Goal: Information Seeking & Learning: Learn about a topic

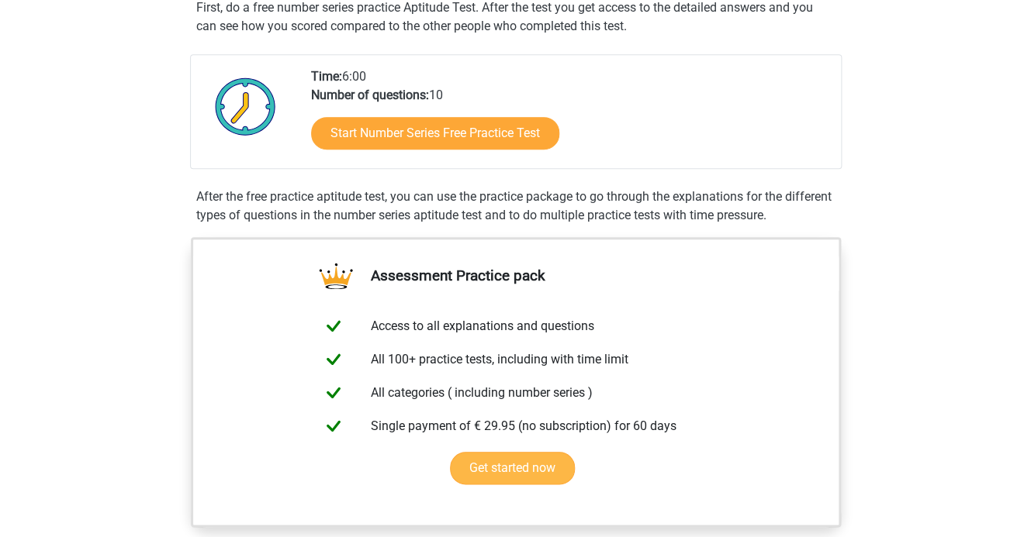
scroll to position [298, 0]
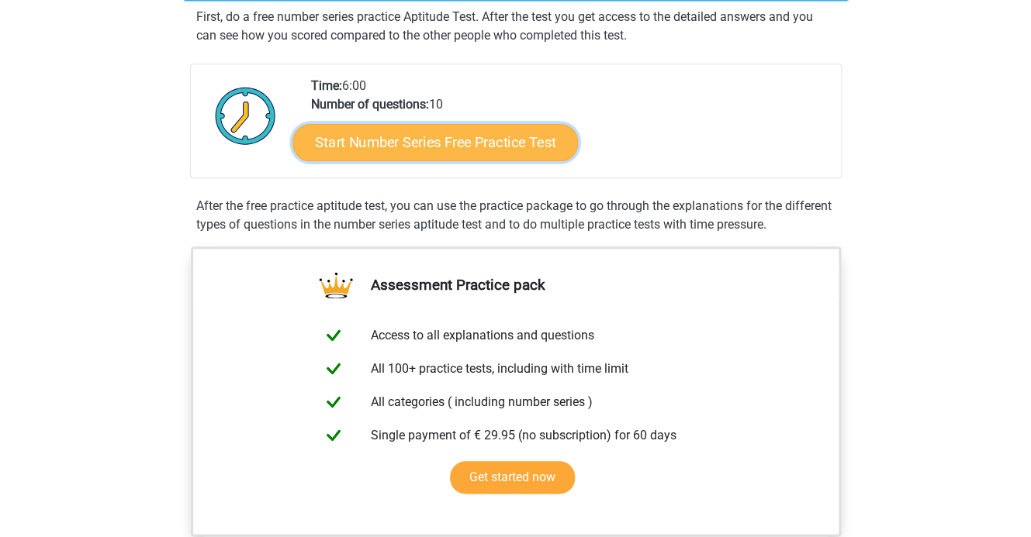
click at [520, 141] on link "Start Number Series Free Practice Test" at bounding box center [434, 141] width 285 height 37
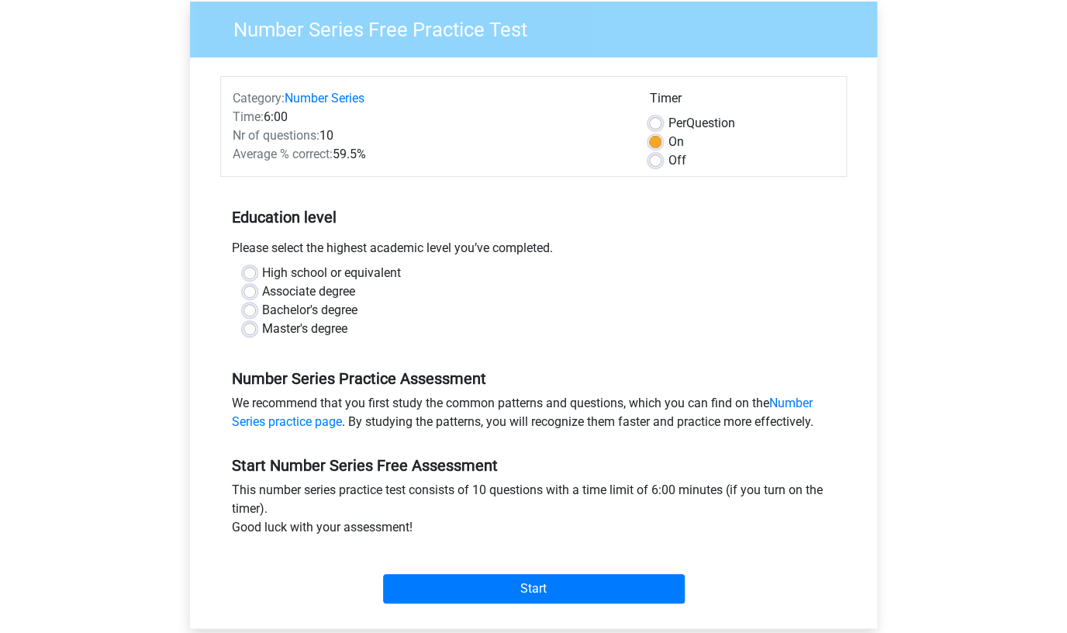
scroll to position [186, 0]
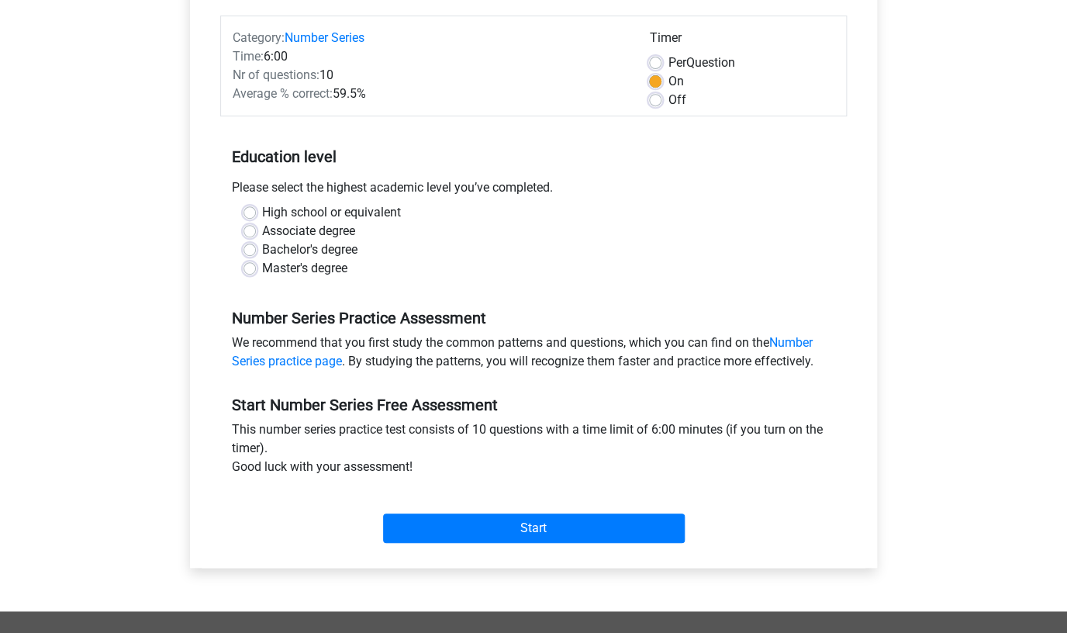
click at [318, 249] on label "Bachelor's degree" at bounding box center [309, 249] width 95 height 19
click at [256, 249] on input "Bachelor's degree" at bounding box center [250, 248] width 12 height 16
radio input "true"
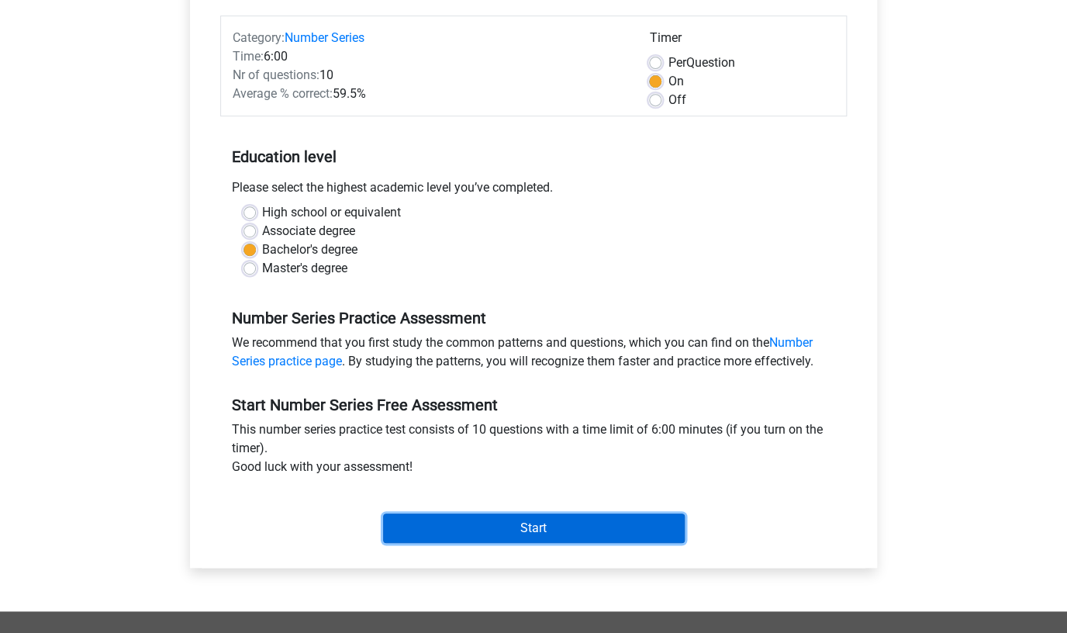
click at [512, 524] on input "Start" at bounding box center [534, 527] width 302 height 29
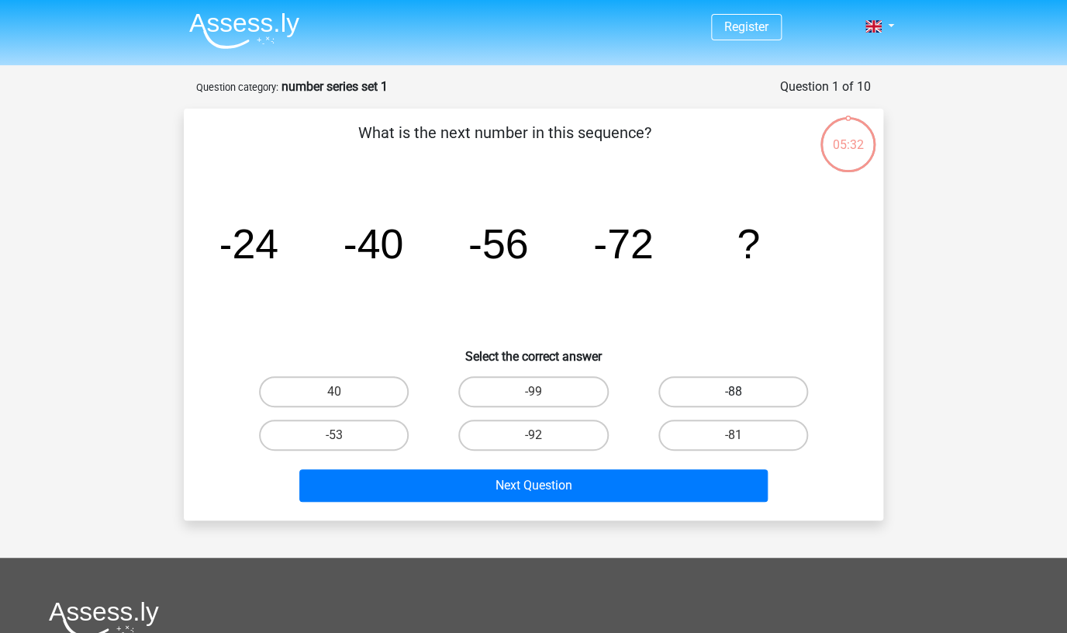
click at [718, 392] on label "-88" at bounding box center [733, 391] width 150 height 31
click at [733, 392] on input "-88" at bounding box center [738, 397] width 10 height 10
radio input "true"
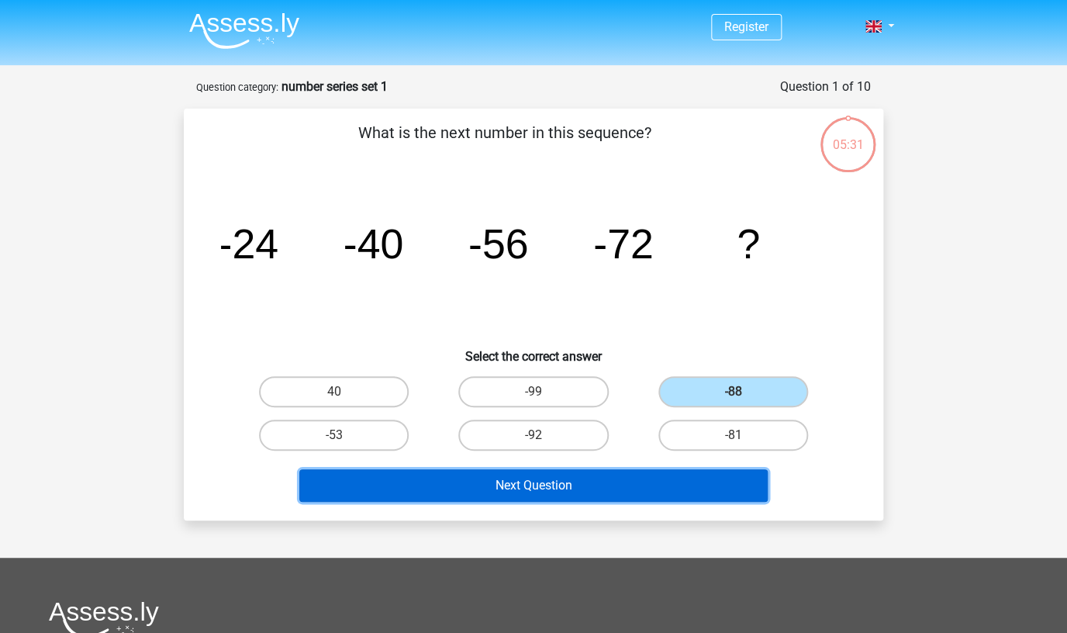
click at [601, 484] on button "Next Question" at bounding box center [533, 485] width 469 height 33
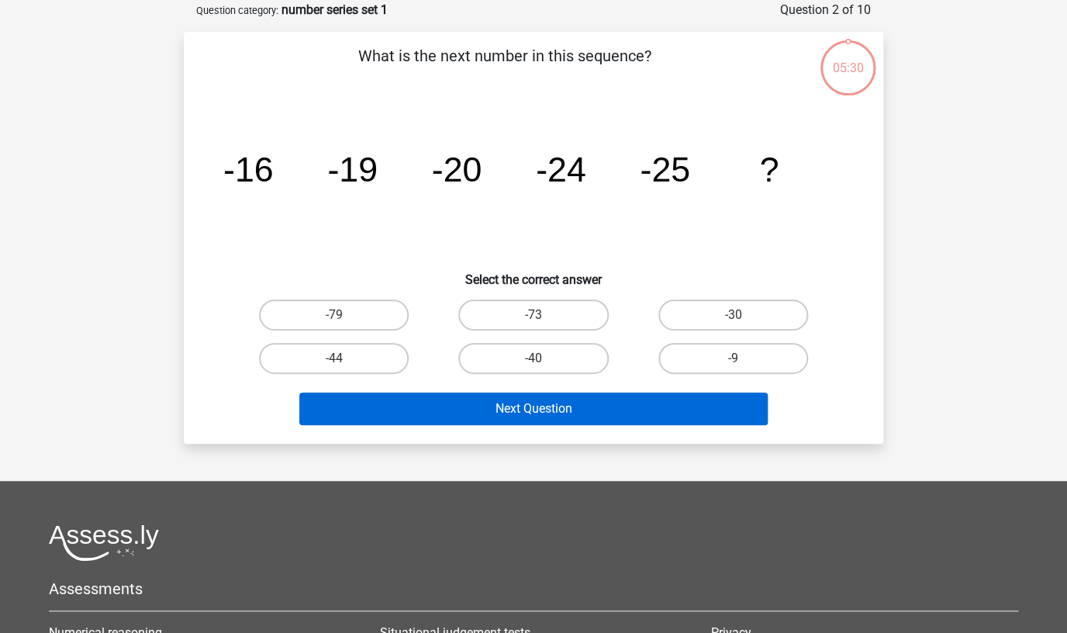
scroll to position [78, 0]
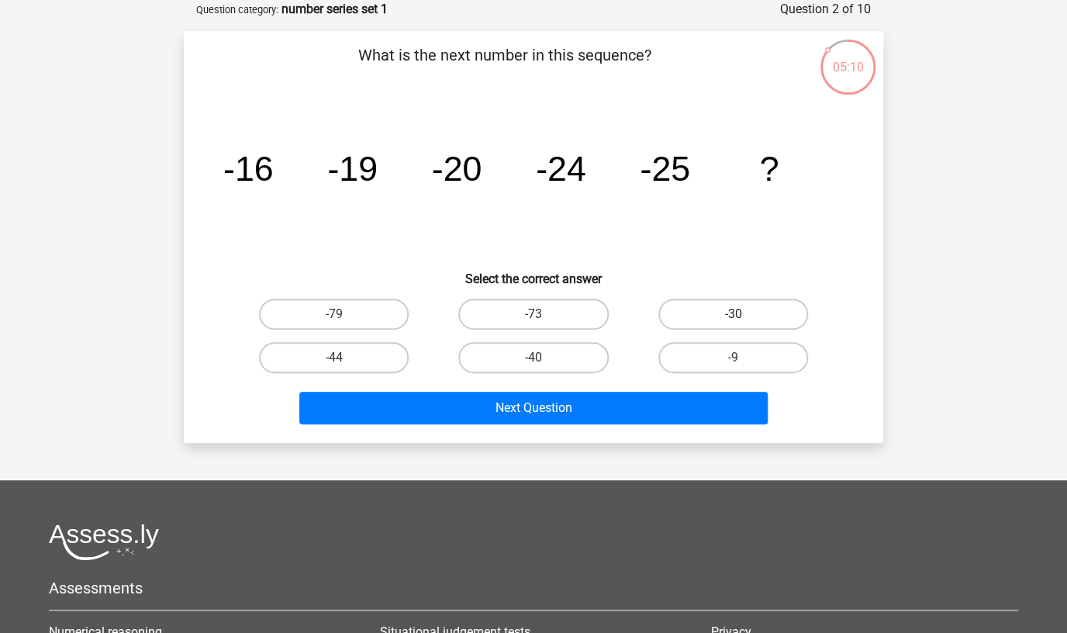
click at [683, 313] on label "-30" at bounding box center [733, 314] width 150 height 31
click at [733, 314] on input "-30" at bounding box center [738, 319] width 10 height 10
radio input "true"
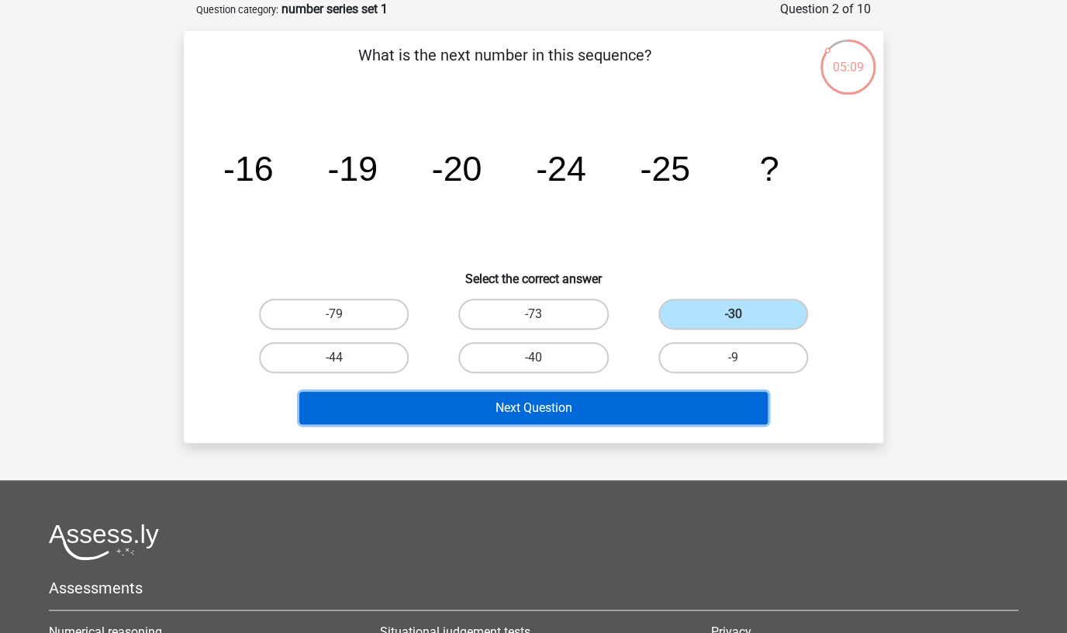
click at [588, 411] on button "Next Question" at bounding box center [533, 408] width 469 height 33
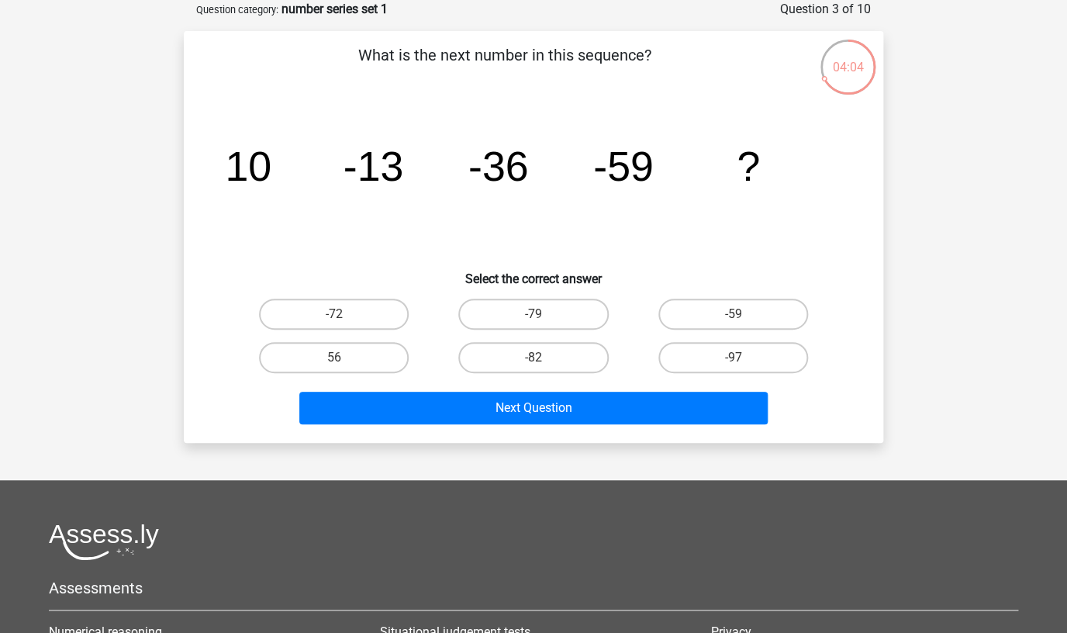
click at [344, 316] on input "-72" at bounding box center [339, 319] width 10 height 10
radio input "true"
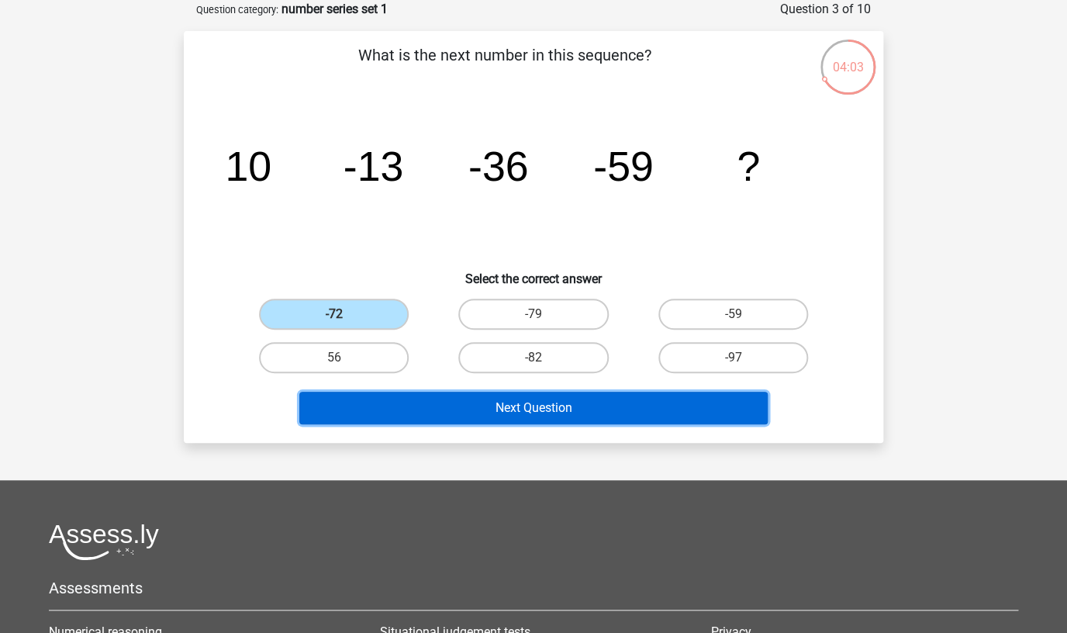
click at [554, 403] on button "Next Question" at bounding box center [533, 408] width 469 height 33
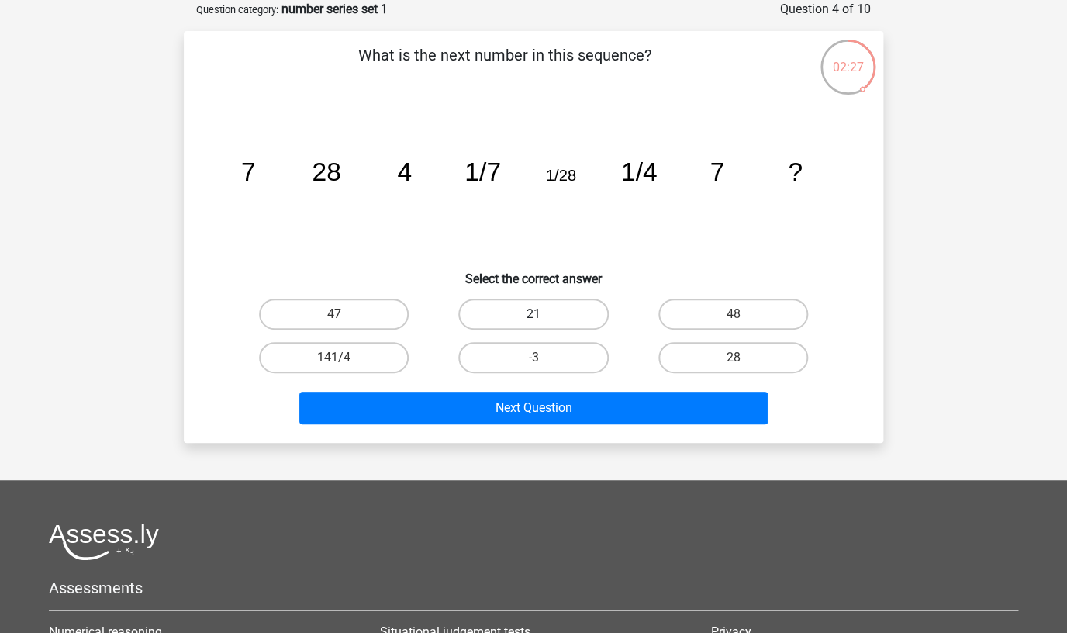
click at [562, 315] on label "21" at bounding box center [533, 314] width 150 height 31
click at [544, 315] on input "21" at bounding box center [539, 319] width 10 height 10
radio input "true"
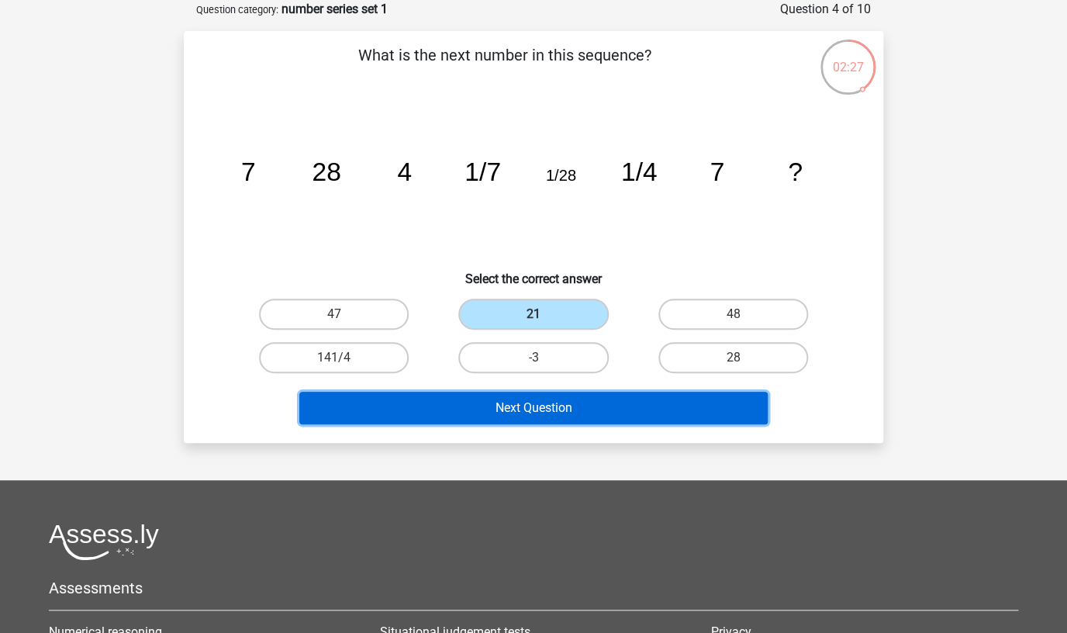
click at [593, 414] on button "Next Question" at bounding box center [533, 408] width 469 height 33
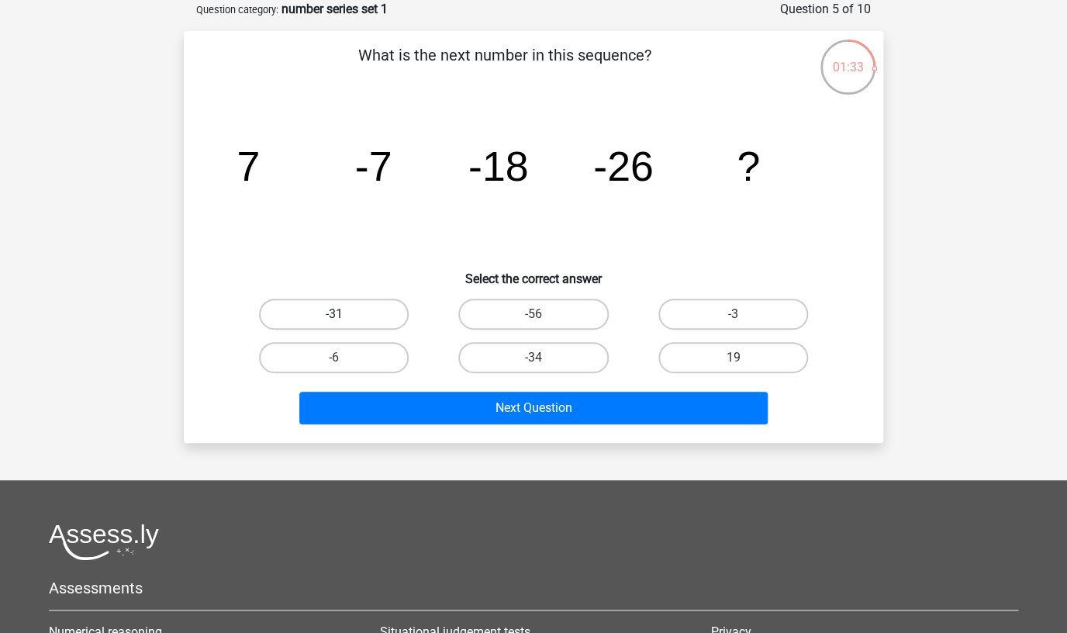
click at [372, 319] on label "-31" at bounding box center [334, 314] width 150 height 31
click at [344, 319] on input "-31" at bounding box center [339, 319] width 10 height 10
radio input "true"
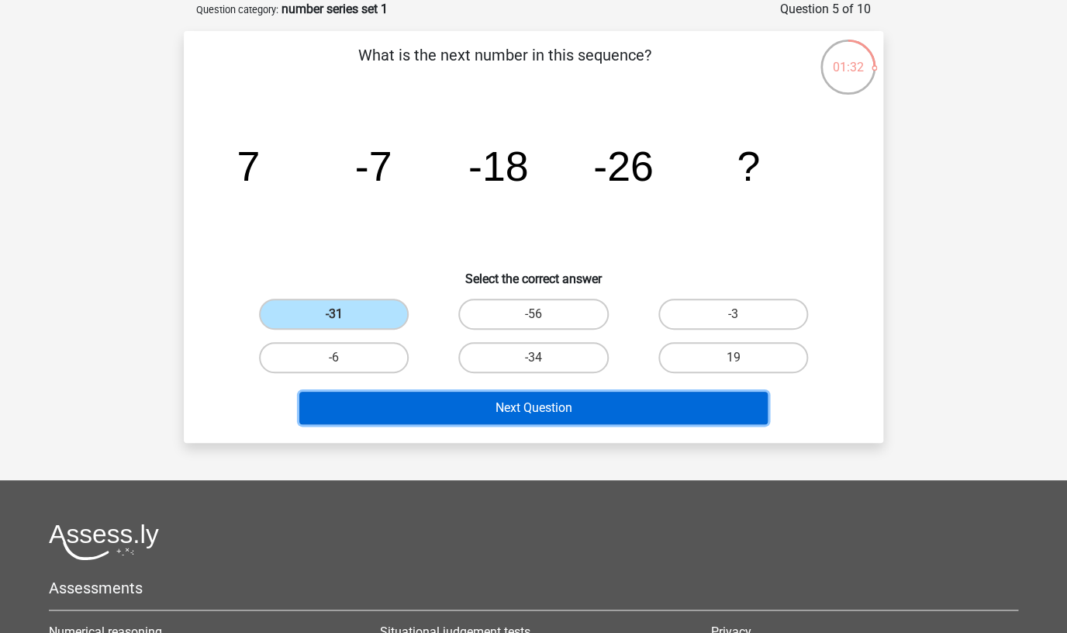
click at [510, 407] on button "Next Question" at bounding box center [533, 408] width 469 height 33
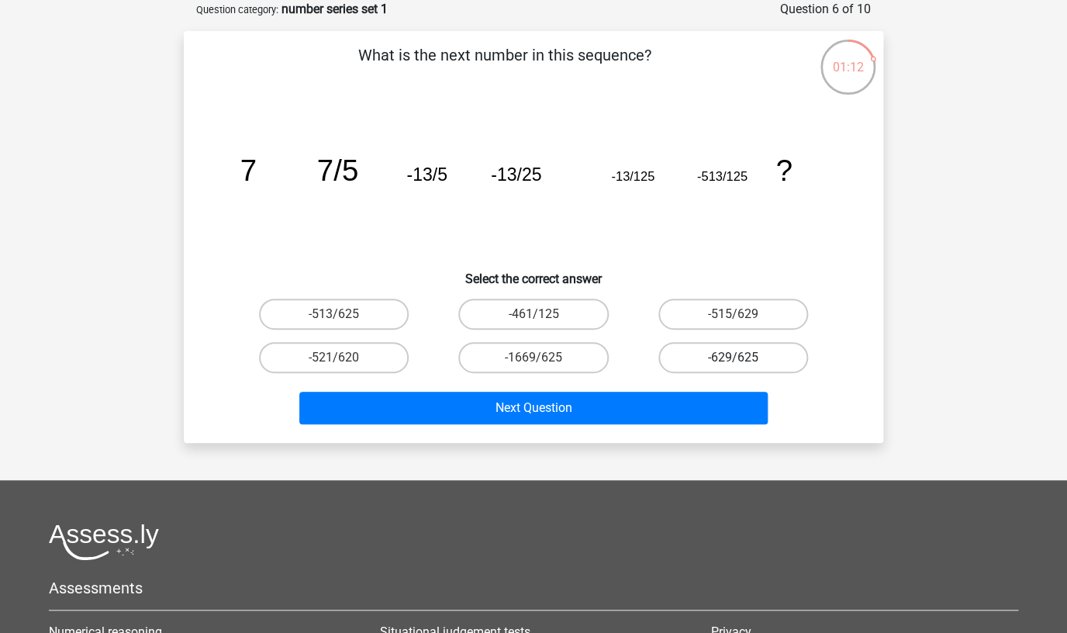
click at [721, 356] on label "-629/625" at bounding box center [733, 357] width 150 height 31
click at [733, 358] on input "-629/625" at bounding box center [738, 363] width 10 height 10
radio input "true"
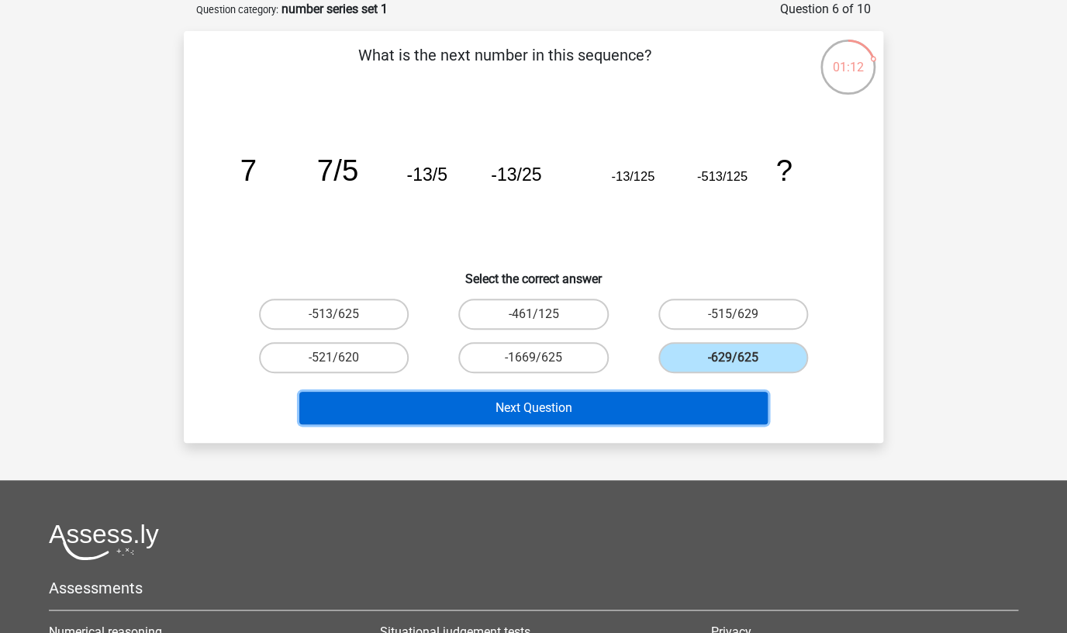
click at [655, 406] on button "Next Question" at bounding box center [533, 408] width 469 height 33
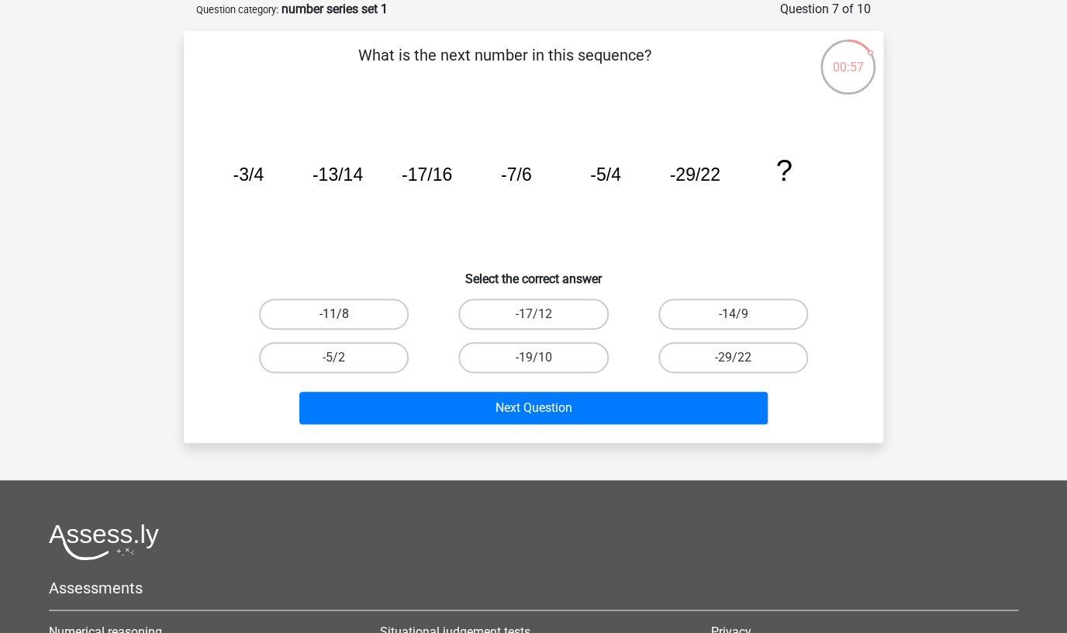
click at [366, 316] on label "-11/8" at bounding box center [334, 314] width 150 height 31
click at [344, 316] on input "-11/8" at bounding box center [339, 319] width 10 height 10
radio input "true"
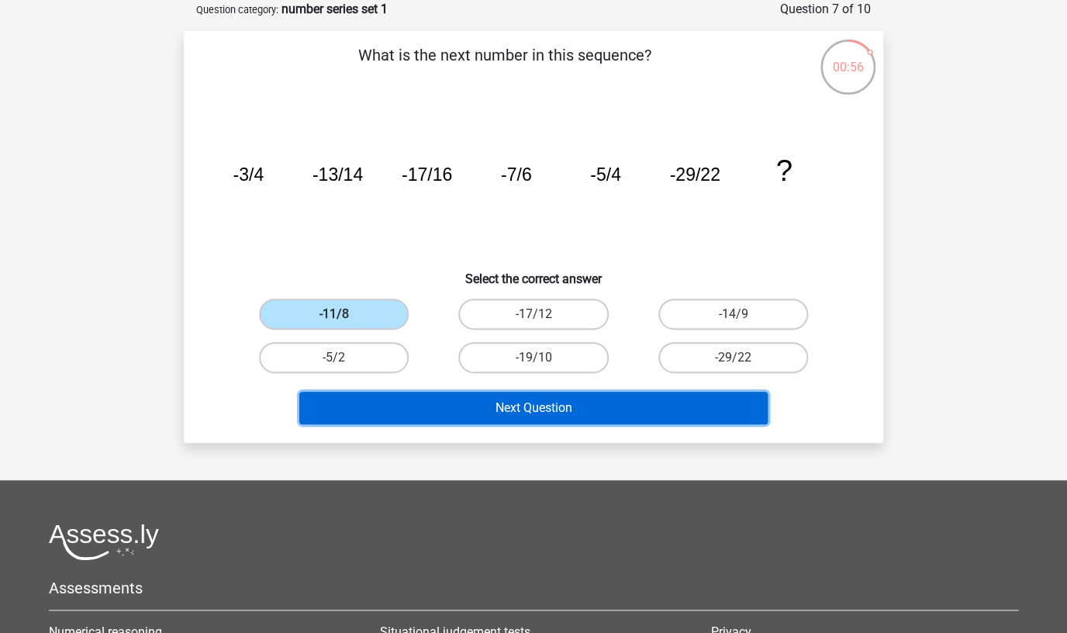
click at [492, 401] on button "Next Question" at bounding box center [533, 408] width 469 height 33
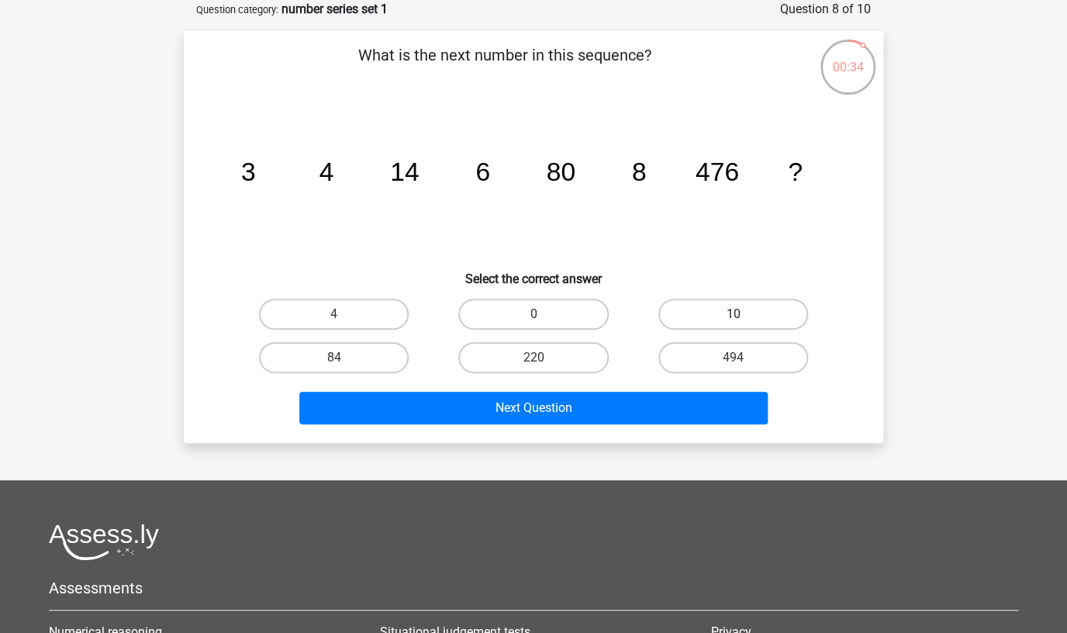
click at [708, 306] on label "10" at bounding box center [733, 314] width 150 height 31
click at [733, 314] on input "10" at bounding box center [738, 319] width 10 height 10
radio input "true"
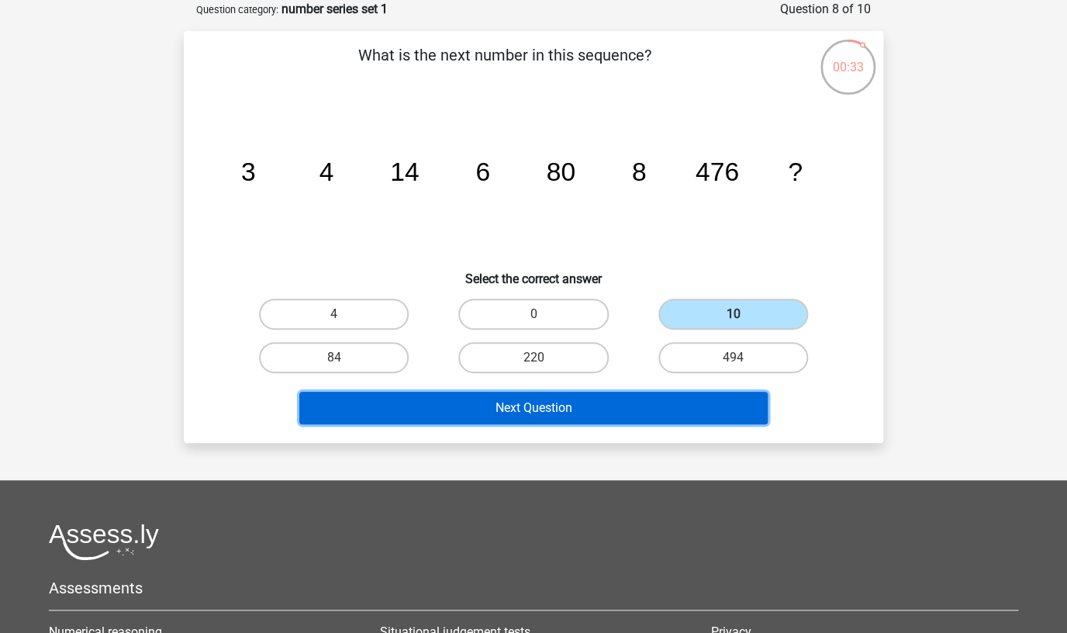
click at [639, 405] on button "Next Question" at bounding box center [533, 408] width 469 height 33
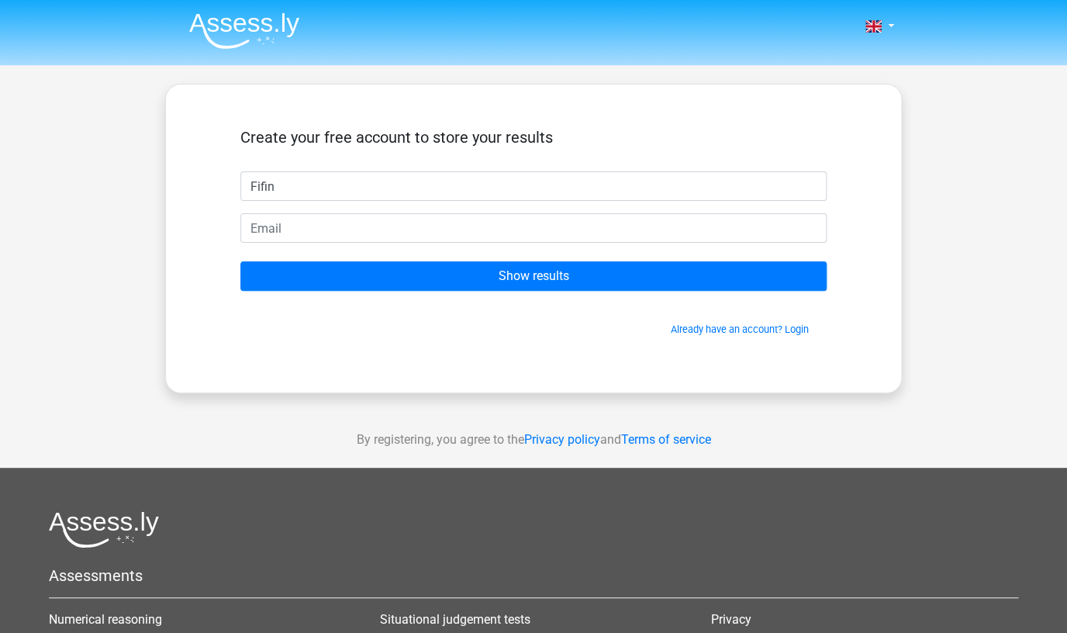
type input "Fifin"
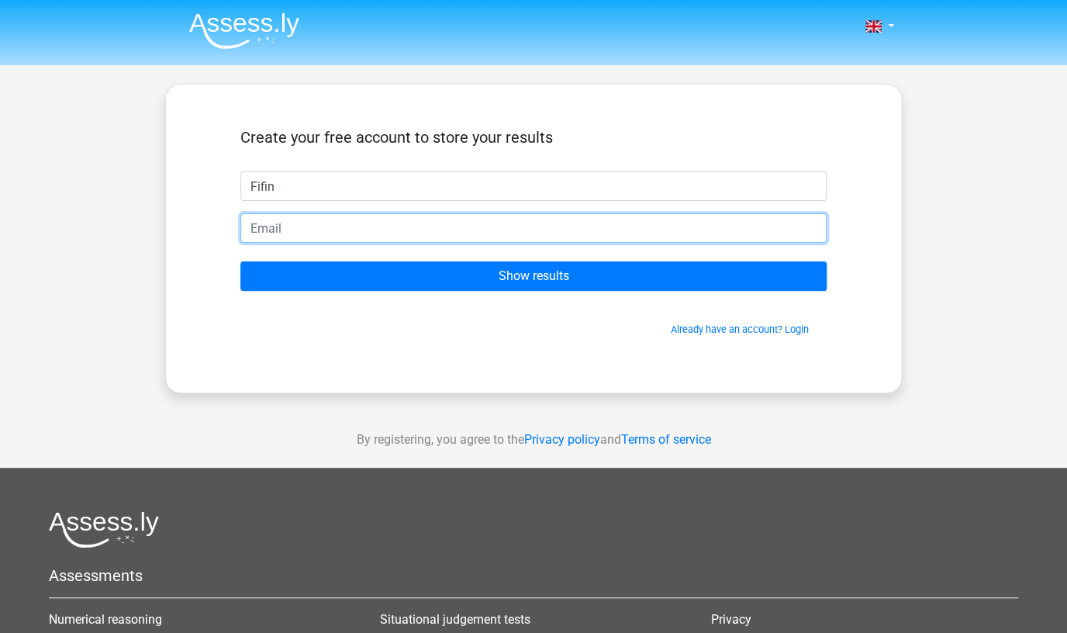
click at [396, 237] on input "email" at bounding box center [533, 227] width 586 height 29
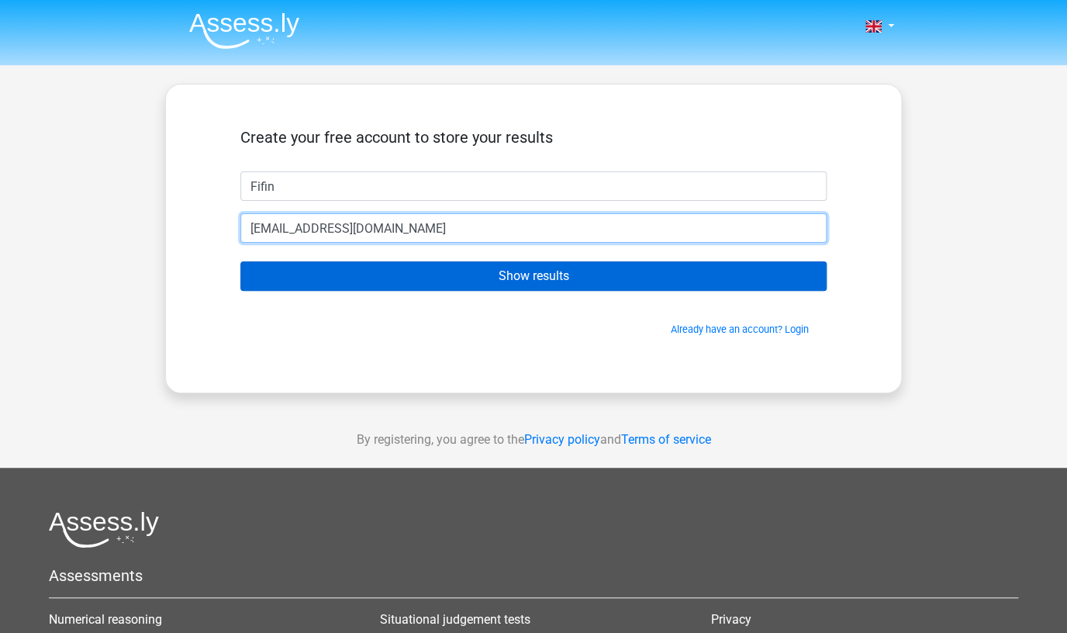
type input "[EMAIL_ADDRESS][DOMAIN_NAME]"
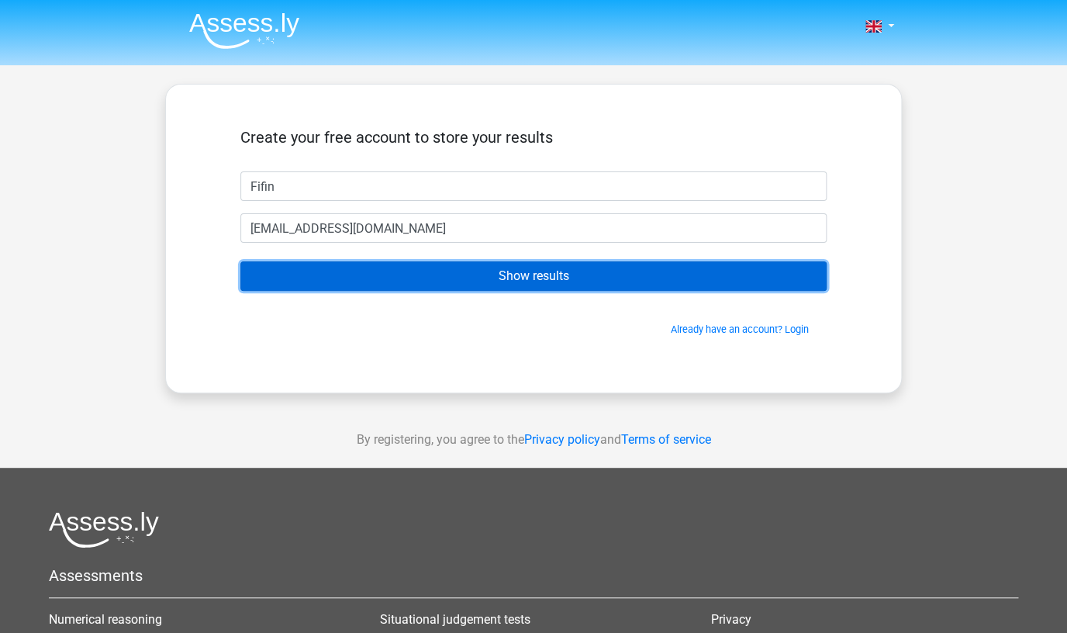
click at [489, 277] on input "Show results" at bounding box center [533, 275] width 586 height 29
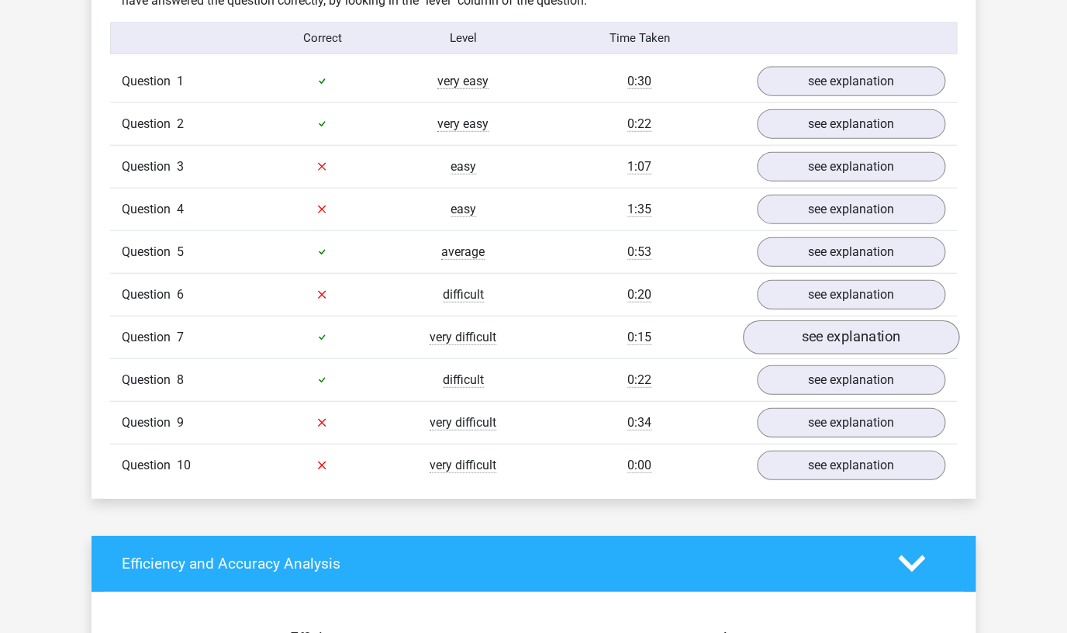
scroll to position [1229, 0]
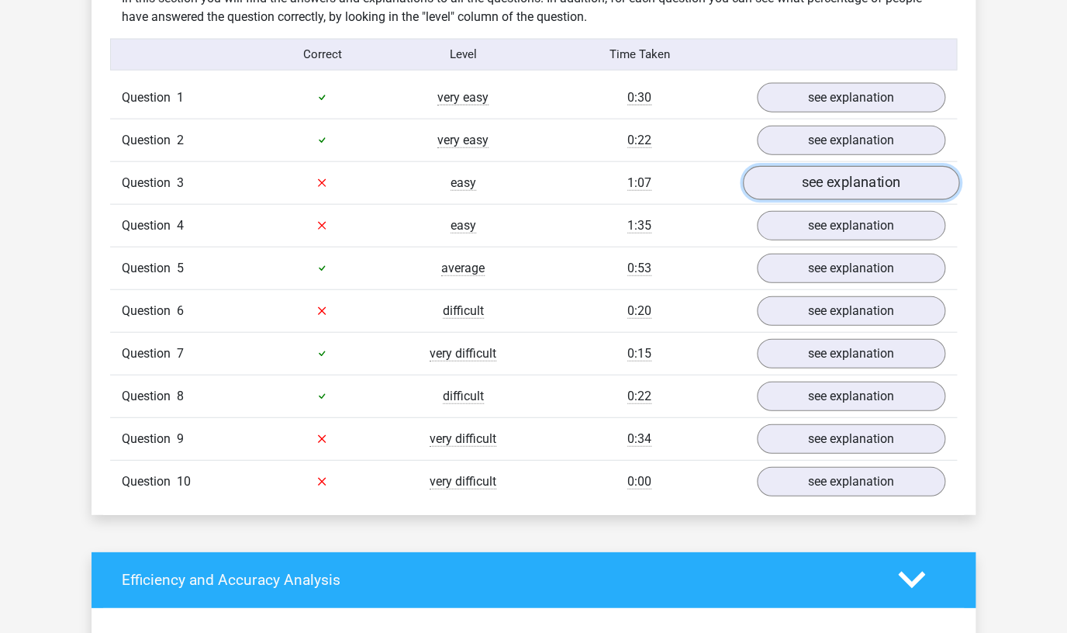
click at [853, 184] on link "see explanation" at bounding box center [851, 183] width 216 height 34
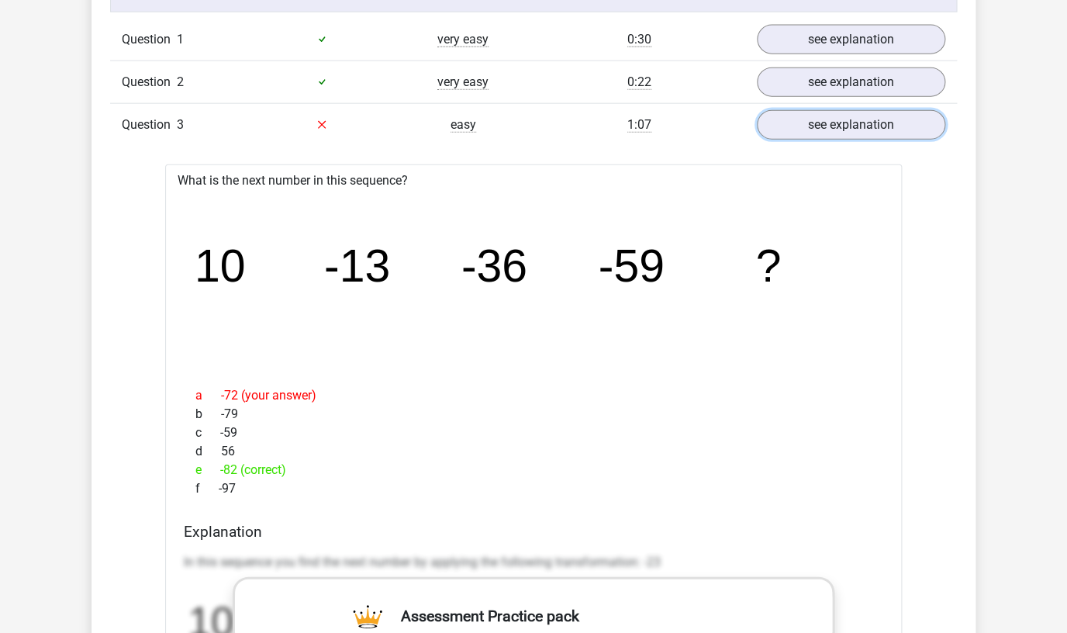
scroll to position [1266, 0]
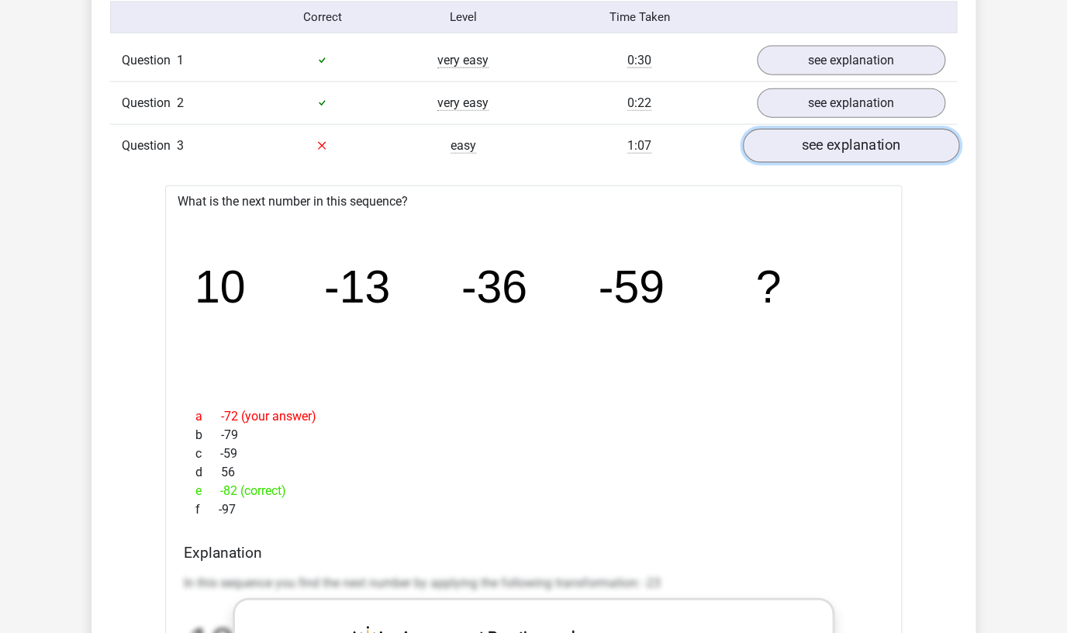
click at [810, 148] on link "see explanation" at bounding box center [851, 146] width 216 height 34
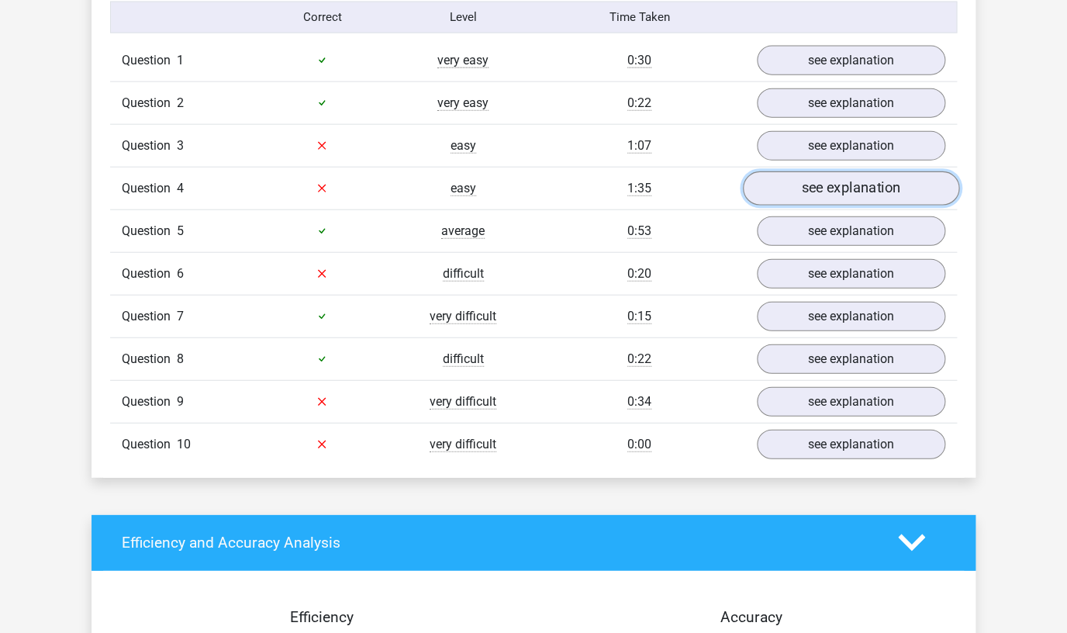
click at [819, 190] on link "see explanation" at bounding box center [851, 188] width 216 height 34
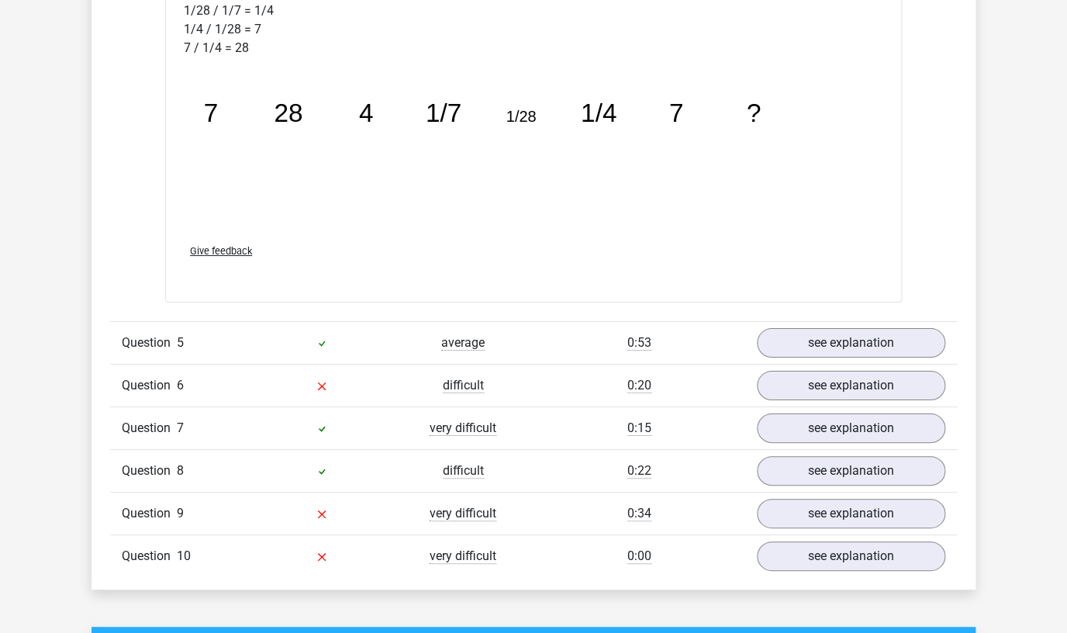
scroll to position [1973, 0]
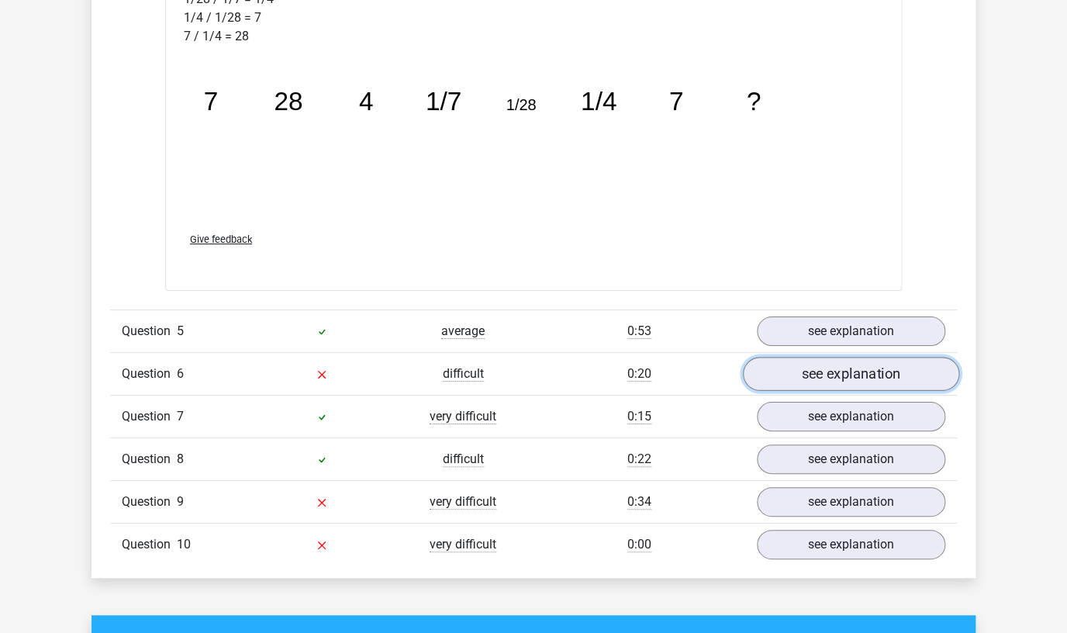
click at [815, 375] on link "see explanation" at bounding box center [851, 375] width 216 height 34
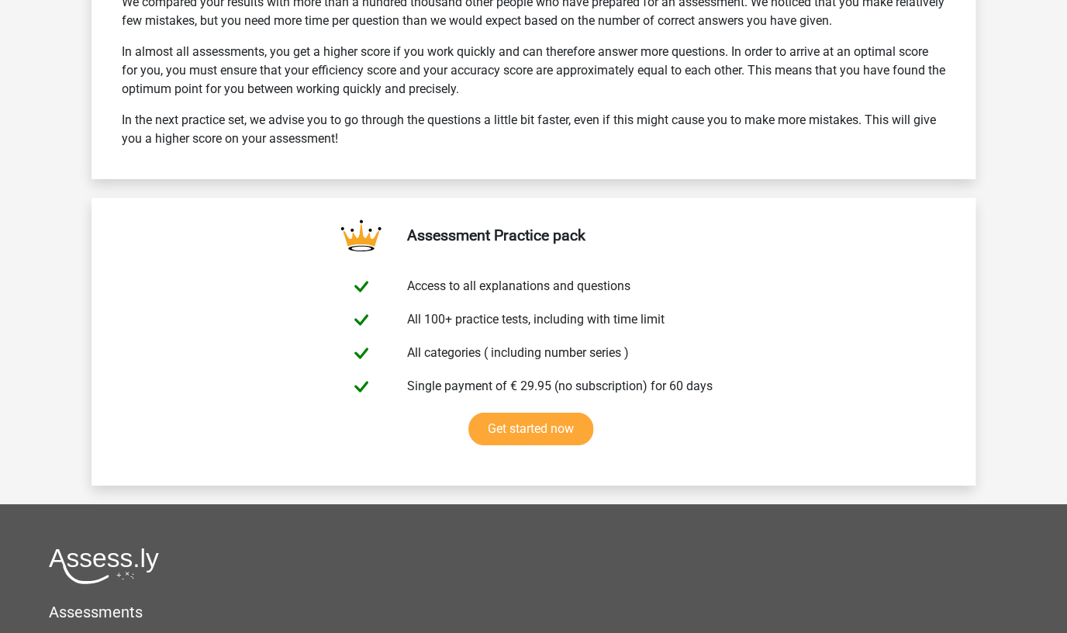
scroll to position [4132, 0]
